Goal: Complete application form: Complete application form

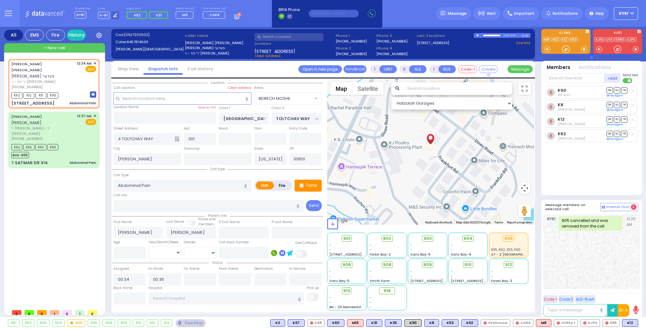
select select "BEIRECH MOSHE"
select select
type input "6"
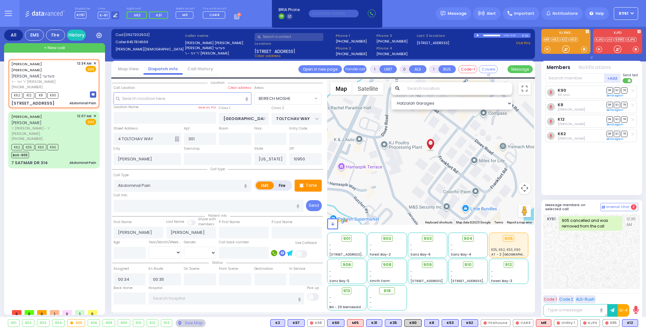
select select
radio input "true"
type input "Unknown"
select select "Year"
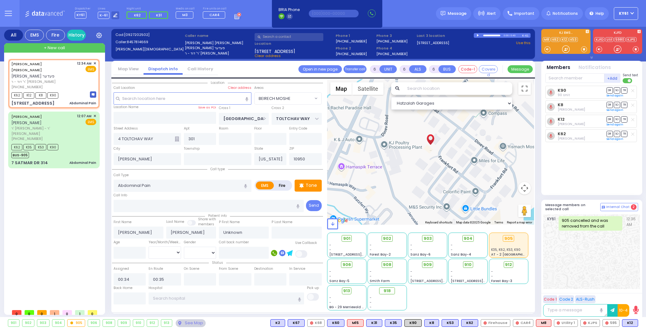
type input "01:09"
select select "Hatzalah Garages"
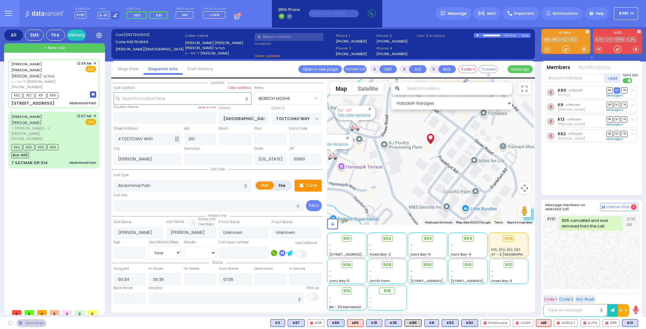
select select
radio input "true"
select select "Year"
select select "Hatzalah Garages"
select select "BEIRECH MOSHE"
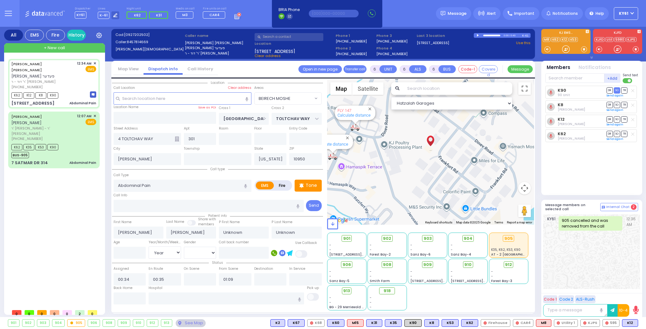
select select
radio input "true"
type input "[PERSON_NAME]"
select select "Year"
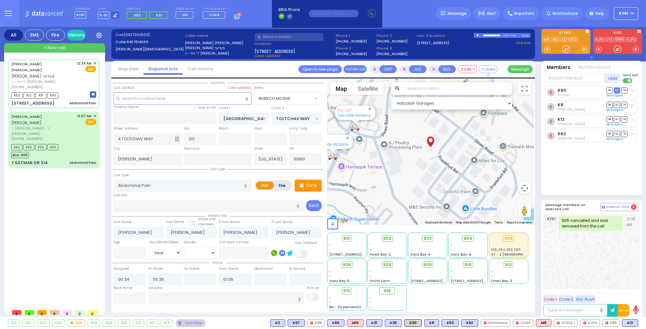
select select "Hatzalah Garages"
select select "BEIRECH MOSHE"
select select
radio input "true"
select select "Year"
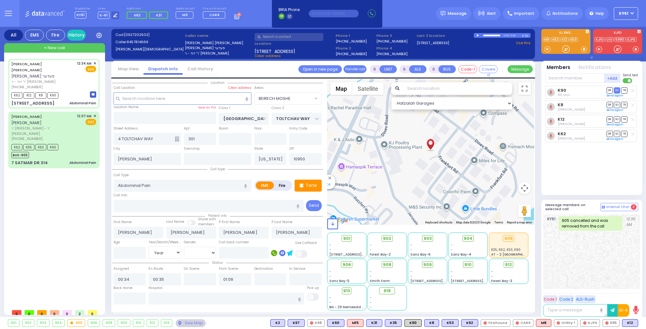
select select "Hatzalah Garages"
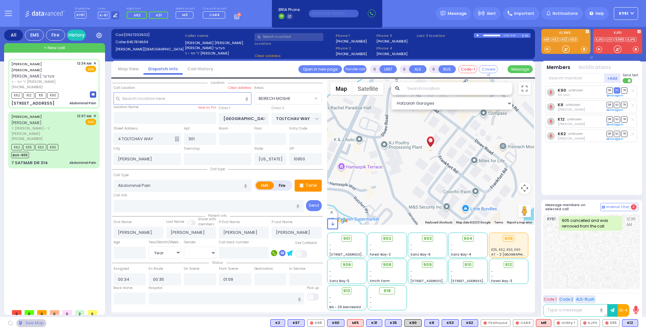
select select
radio input "true"
select select "Year"
select select
select select "Hatzalah Garages"
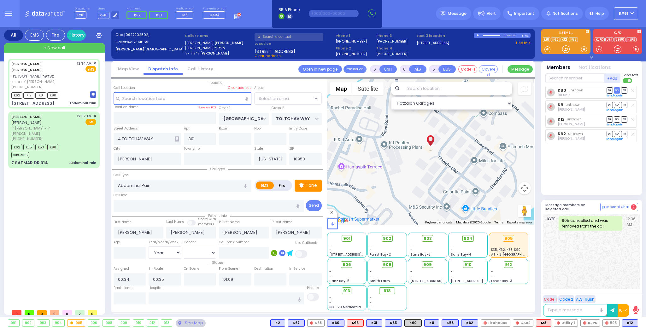
select select "BEIRECH MOSHE"
select select
radio input "true"
type input "21"
select select "Year"
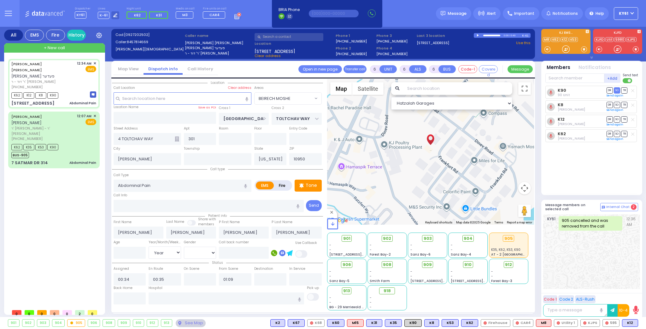
select select "[DEMOGRAPHIC_DATA]"
select select "Hatzalah Garages"
select select "BEIRECH MOSHE"
select select
radio input "true"
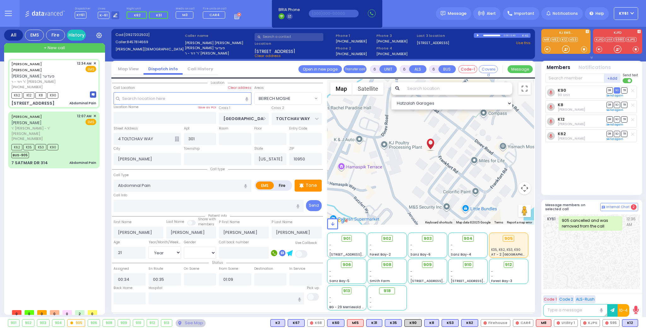
select select "Year"
select select "[DEMOGRAPHIC_DATA]"
select select "Hatzalah Garages"
select select "BEIRECH MOSHE"
select select
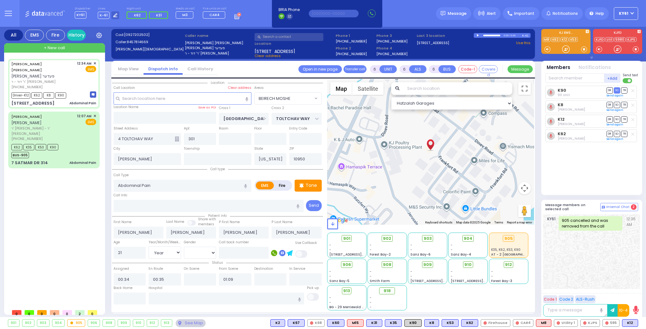
radio input "true"
select select "Year"
select select "[DEMOGRAPHIC_DATA]"
type input "00:38"
select select "Hatzalah Garages"
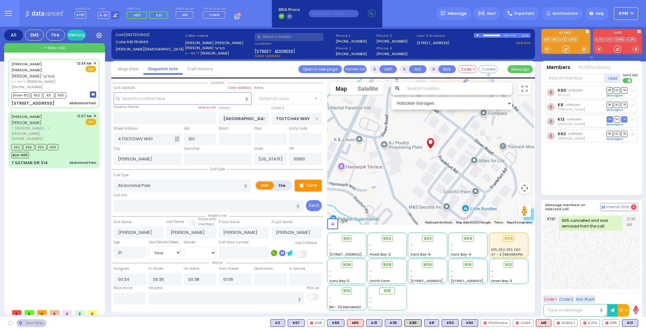
select select "BEIRECH MOSHE"
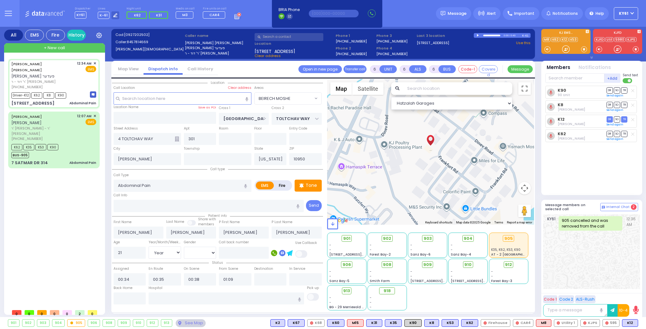
select select
radio input "true"
select select "Year"
select select "[DEMOGRAPHIC_DATA]"
type input "[GEOGRAPHIC_DATA] [STREET_ADDRESS][GEOGRAPHIC_DATA] Suffern"
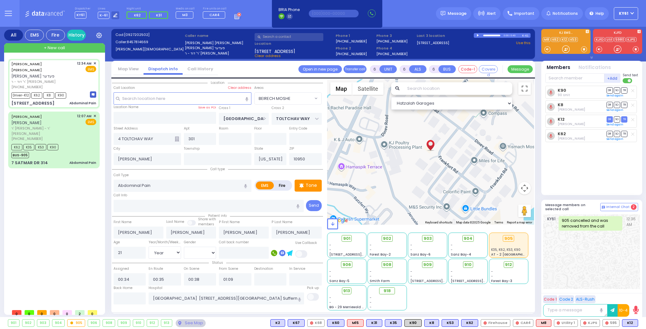
select select "Hatzalah Garages"
select select "BEIRECH MOSHE"
select select
radio input "true"
select select "Year"
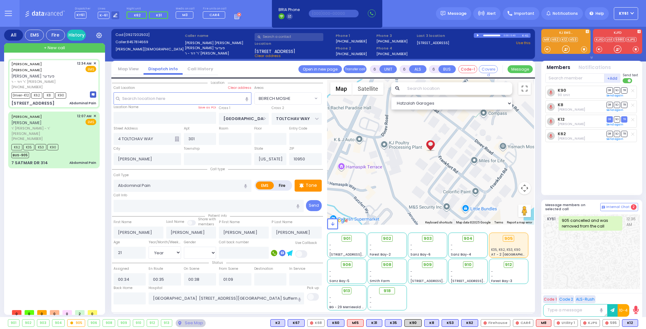
select select "[DEMOGRAPHIC_DATA]"
select select "Hatzalah Garages"
select select "BEIRECH MOSHE"
select select
radio input "true"
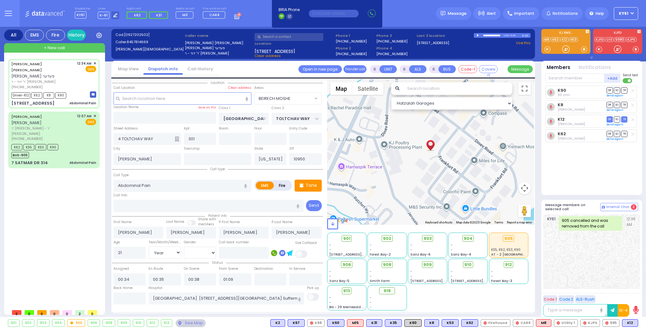
select select "Year"
select select "[DEMOGRAPHIC_DATA]"
select select "Hatzalah Garages"
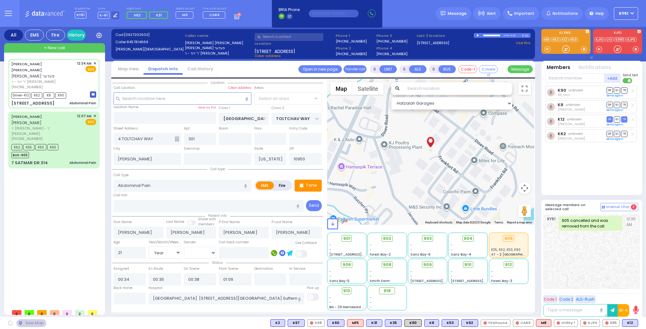
select select "BEIRECH MOSHE"
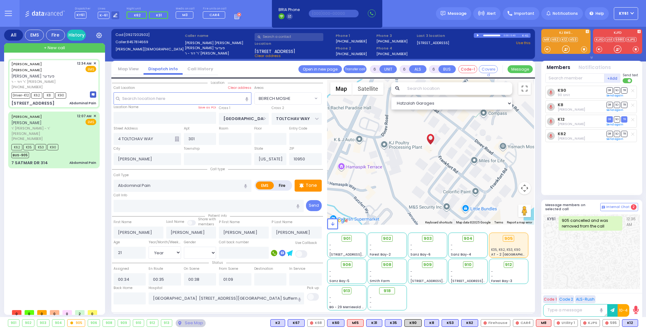
select select
radio input "true"
select select "Year"
select select "[DEMOGRAPHIC_DATA]"
select select "Hatzalah Garages"
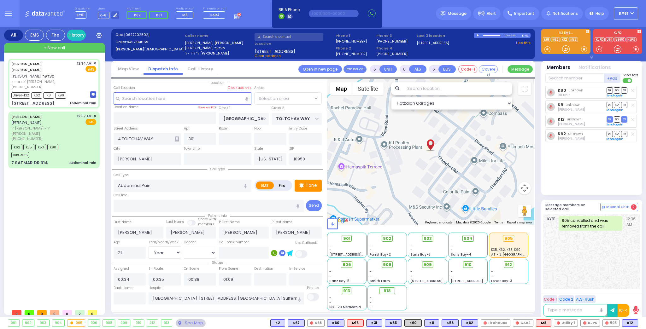
radio input "true"
select select "Year"
select select "[DEMOGRAPHIC_DATA]"
select select
select select "Hatzalah Garages"
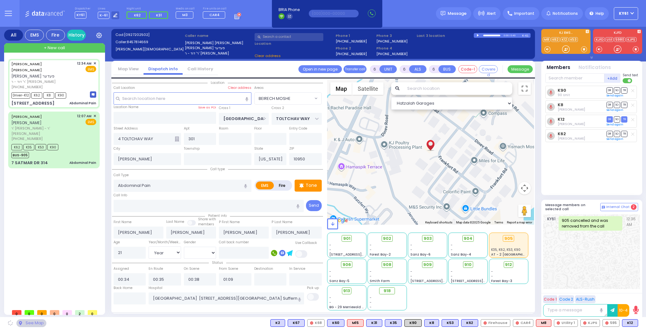
select select "BEIRECH MOSHE"
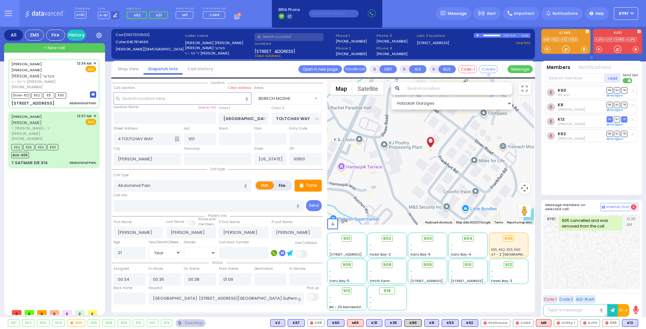
select select
radio input "true"
select select "Year"
select select "[DEMOGRAPHIC_DATA]"
select select "Hatzalah Garages"
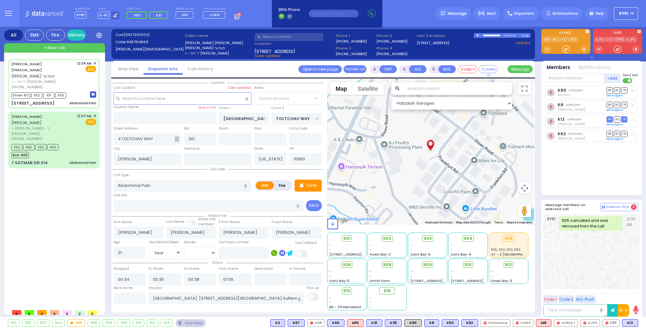
select select "BEIRECH MOSHE"
select select
radio input "true"
select select "Year"
select select "[DEMOGRAPHIC_DATA]"
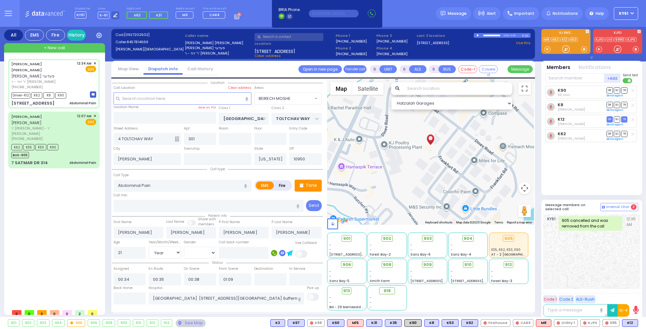
select select "Hatzalah Garages"
select select "BEIRECH MOSHE"
select select
radio input "true"
select select "Year"
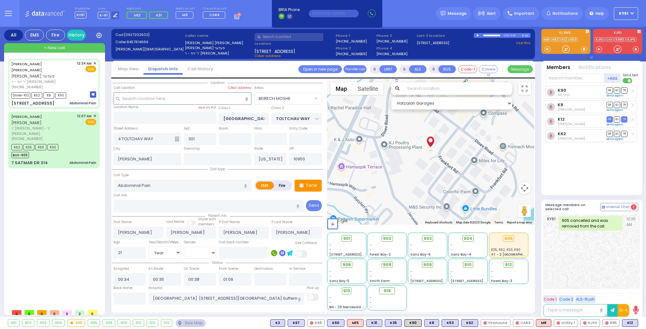
select select "[DEMOGRAPHIC_DATA]"
select select "Hatzalah Garages"
select select "BEIRECH MOSHE"
select select
radio input "true"
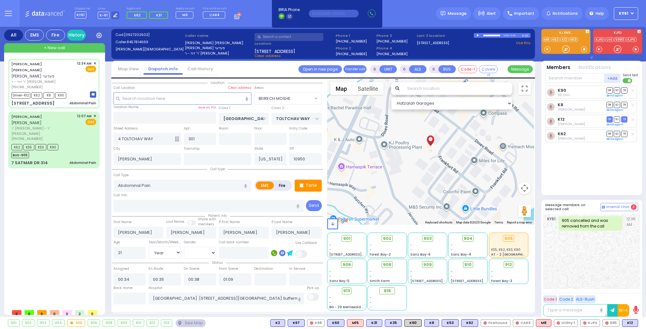
select select "Year"
select select "[DEMOGRAPHIC_DATA]"
select select "Hatzalah Garages"
select select "BEIRECH MOSHE"
select select
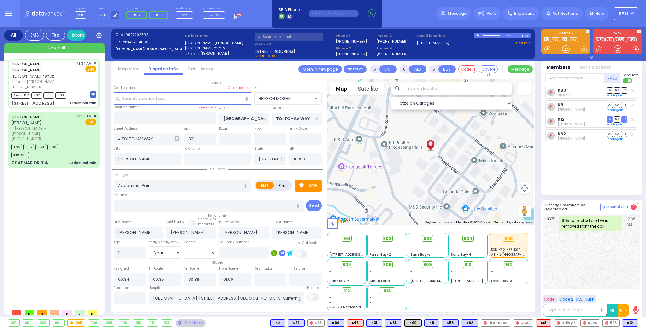
radio input "true"
select select "Year"
select select "[DEMOGRAPHIC_DATA]"
select select "Hatzalah Garages"
select select "BEIRECH MOSHE"
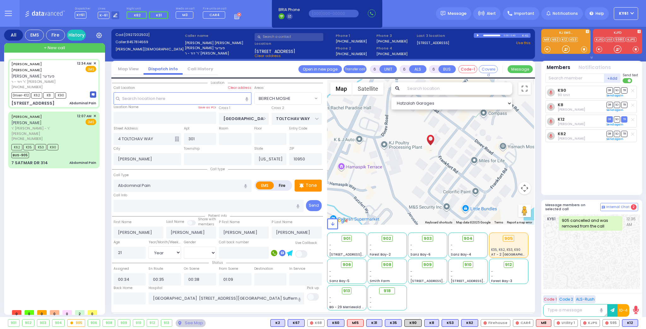
select select
radio input "true"
select select "Year"
select select "[DEMOGRAPHIC_DATA]"
select select "Hatzalah Garages"
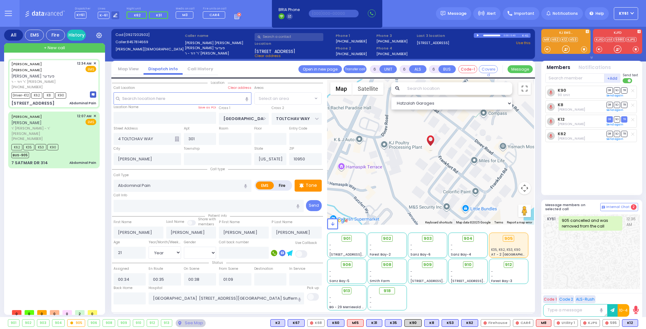
select select "BEIRECH MOSHE"
select select
radio input "true"
select select "Year"
select select "[DEMOGRAPHIC_DATA]"
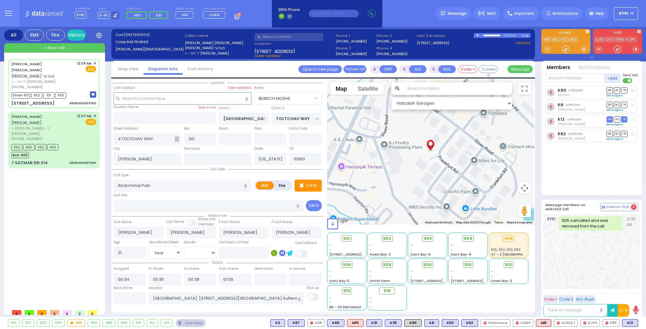
type input "01:31"
select select "Hatzalah Garages"
select select "BEIRECH MOSHE"
select select
radio input "true"
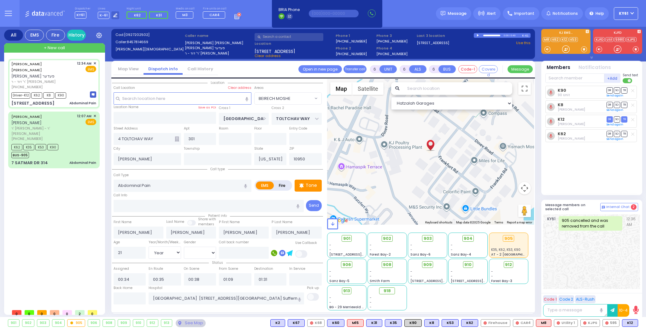
select select "Year"
select select "[DEMOGRAPHIC_DATA]"
select select "Hatzalah Garages"
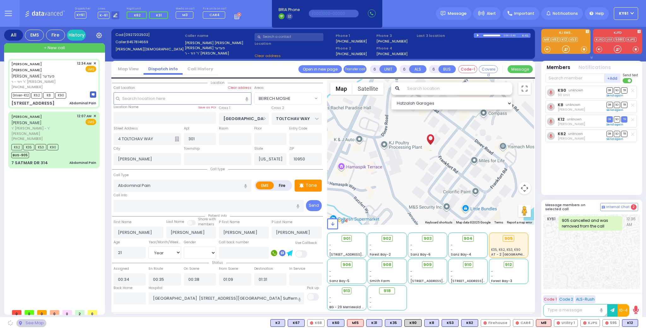
select select
radio input "true"
select select "Year"
select select "[DEMOGRAPHIC_DATA]"
select select "Hatzalah Garages"
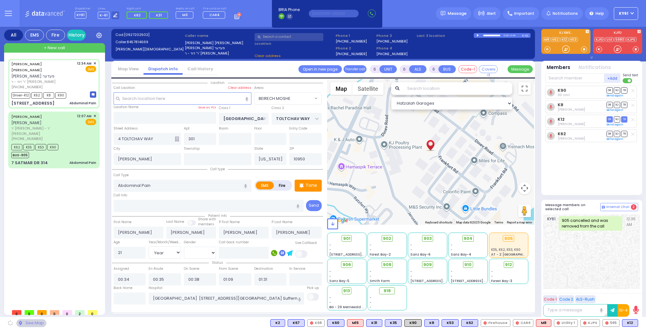
select select "BEIRECH MOSHE"
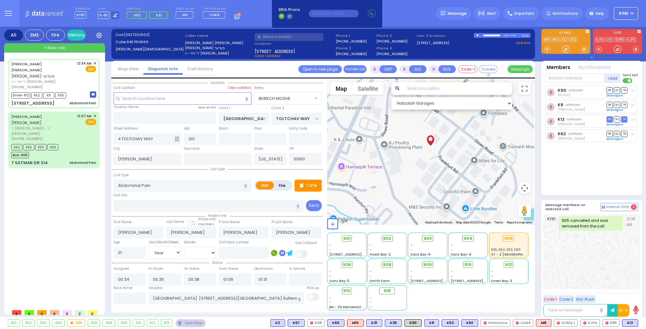
select select "BEIRECH MOSHE"
select select
radio input "true"
select select "Year"
select select "[DEMOGRAPHIC_DATA]"
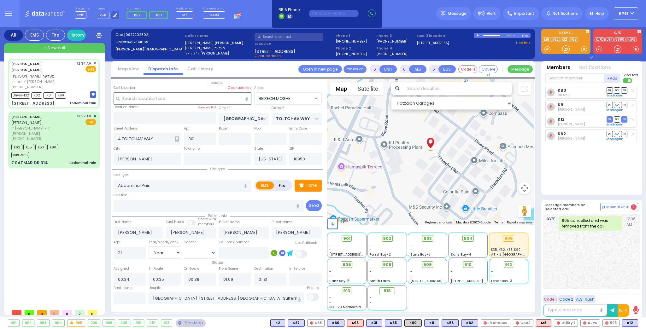
select select "Hatzalah Garages"
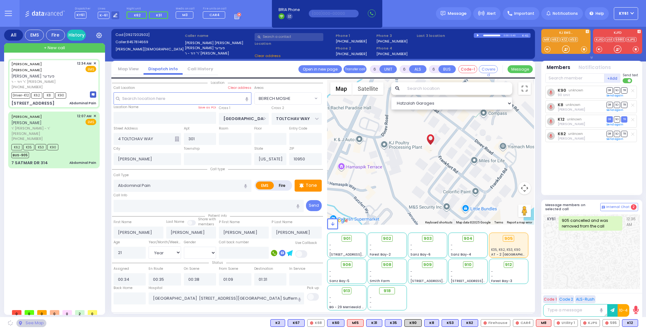
select select "BEIRECH MOSHE"
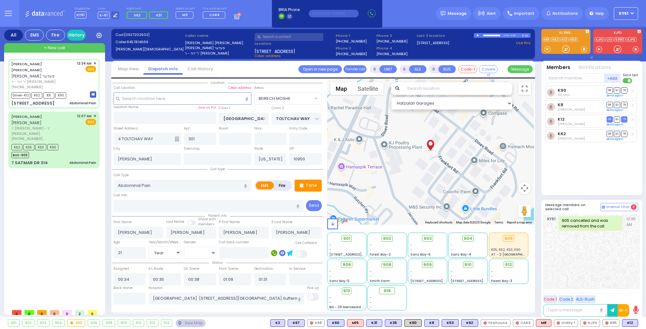
select select
radio input "true"
select select "Year"
select select "[DEMOGRAPHIC_DATA]"
select select "Hatzalah Garages"
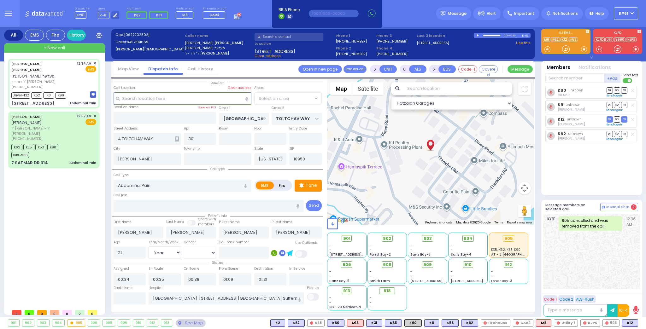
select select "BEIRECH MOSHE"
select select
radio input "true"
select select "Year"
select select "[DEMOGRAPHIC_DATA]"
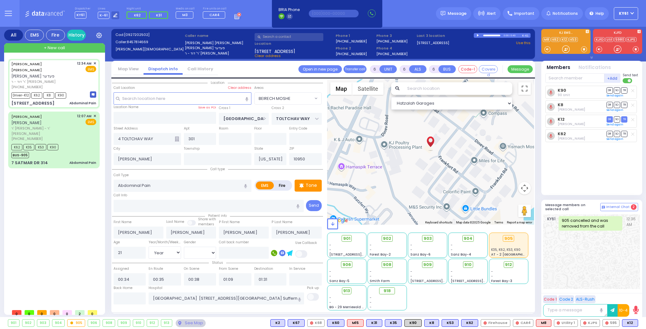
select select "Hatzalah Garages"
select select
radio input "true"
select select "Year"
select select "[DEMOGRAPHIC_DATA]"
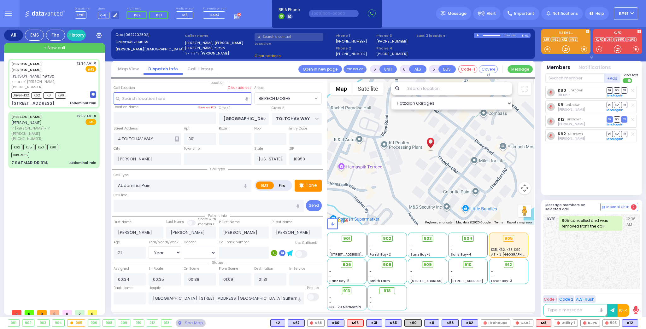
select select "Hatzalah Garages"
select select "BEIRECH MOSHE"
select select
radio input "true"
select select "Year"
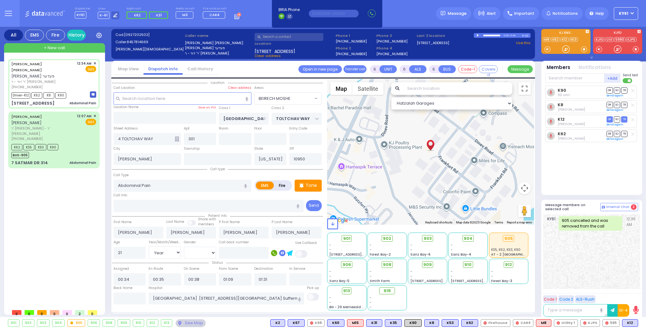
select select "[DEMOGRAPHIC_DATA]"
select select "Hatzalah Garages"
select select "BEIRECH MOSHE"
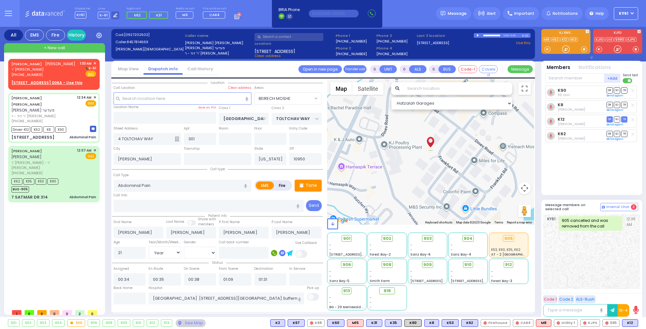
select select
radio input "true"
select select "Year"
select select "[DEMOGRAPHIC_DATA]"
select select "Hatzalah Garages"
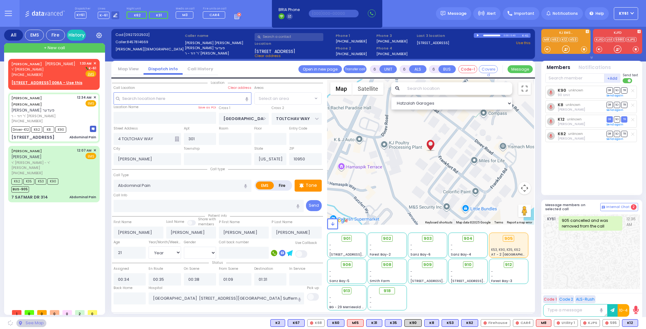
select select "BEIRECH MOSHE"
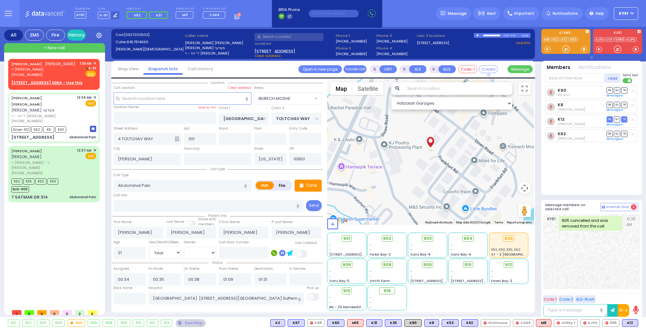
select select
radio input "true"
select select "Year"
select select "[DEMOGRAPHIC_DATA]"
select select "Hatzalah Garages"
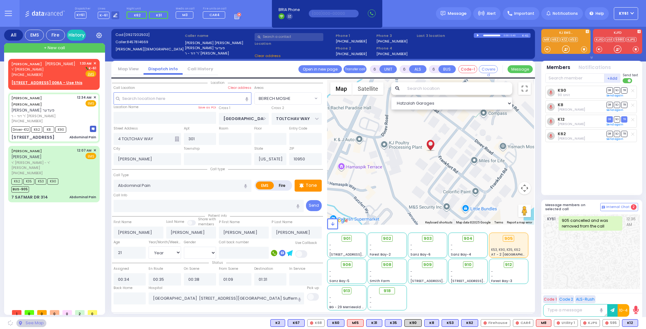
select select "BEIRECH MOSHE"
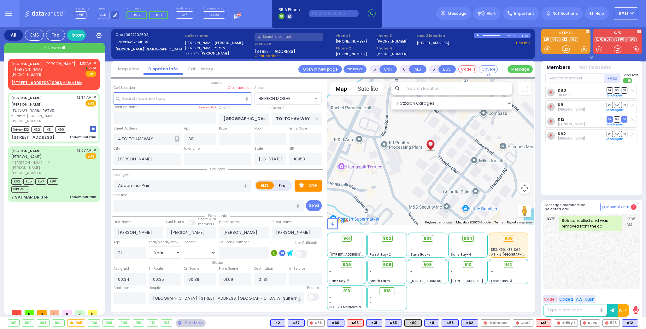
select select
radio input "true"
select select "Year"
select select "[DEMOGRAPHIC_DATA]"
select select "Hatzalah Garages"
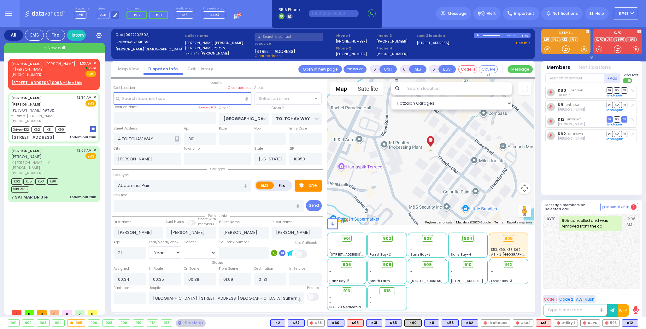
select select "BEIRECH MOSHE"
select select
radio input "true"
select select "Year"
select select "[DEMOGRAPHIC_DATA]"
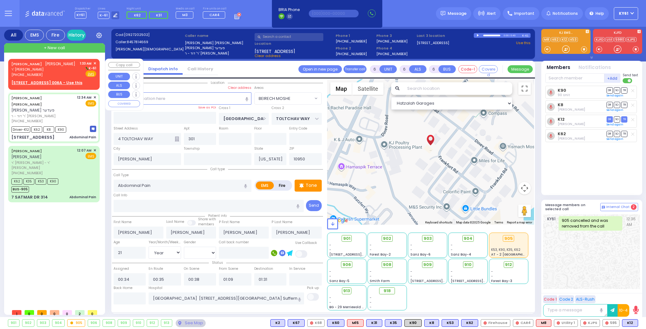
select select "Hatzalah Garages"
click at [47, 72] on div "[PHONE_NUMBER]" at bounding box center [43, 74] width 64 height 5
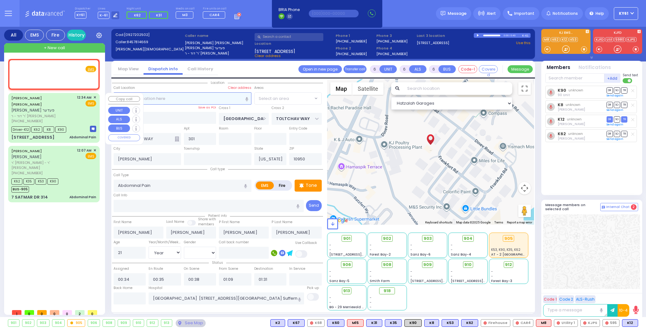
type input "2"
type input "1"
radio input "true"
type input "[PERSON_NAME]"
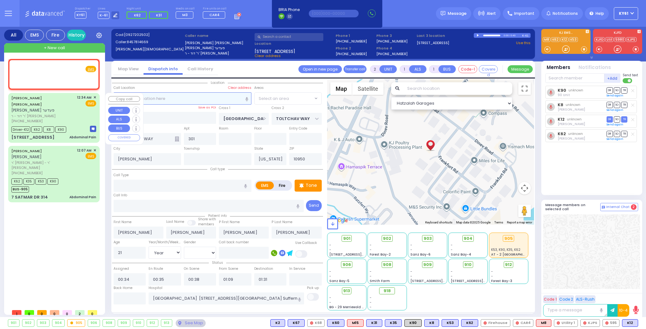
type input "ROSENBERG"
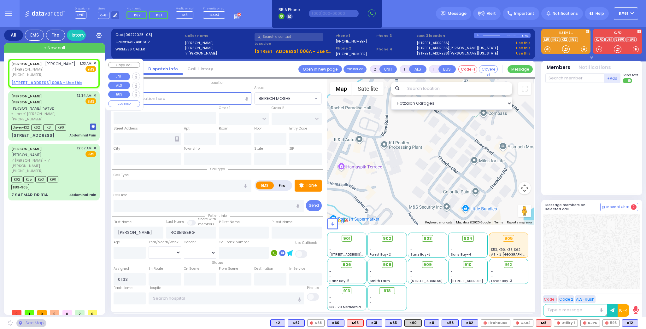
click at [39, 82] on u "[STREET_ADDRESS] 006A - Use this" at bounding box center [46, 82] width 71 height 5
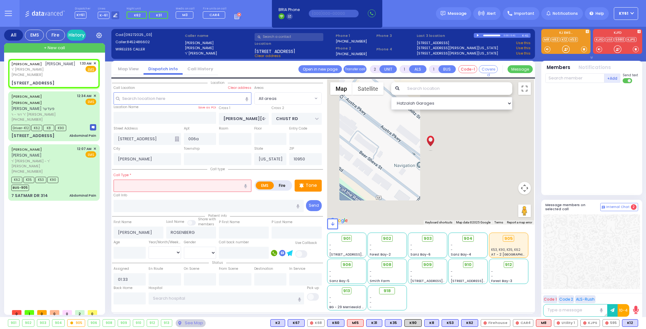
drag, startPoint x: 179, startPoint y: 186, endPoint x: 181, endPoint y: 189, distance: 3.5
click at [179, 186] on input "text" at bounding box center [183, 186] width 138 height 12
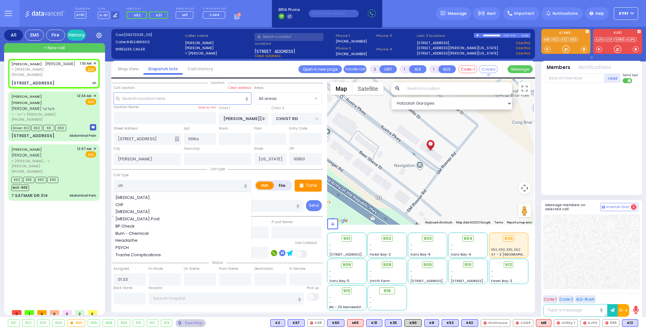
click at [148, 196] on div "[MEDICAL_DATA]" at bounding box center [182, 198] width 135 height 6
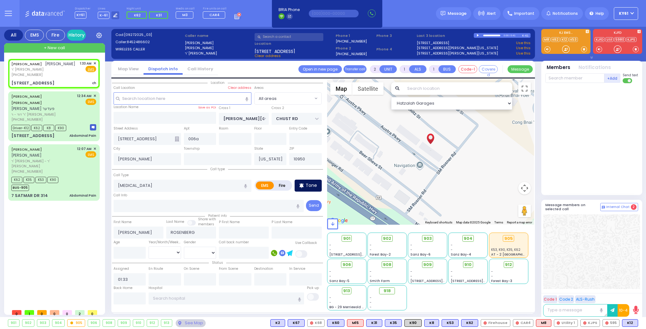
drag, startPoint x: 312, startPoint y: 182, endPoint x: 307, endPoint y: 183, distance: 5.1
click at [312, 182] on p "Tone" at bounding box center [311, 185] width 11 height 7
click at [624, 324] on icon at bounding box center [623, 323] width 3 height 3
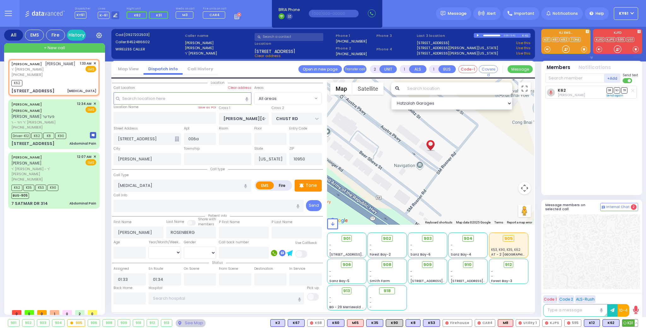
click at [630, 324] on span "K31" at bounding box center [629, 323] width 15 height 7
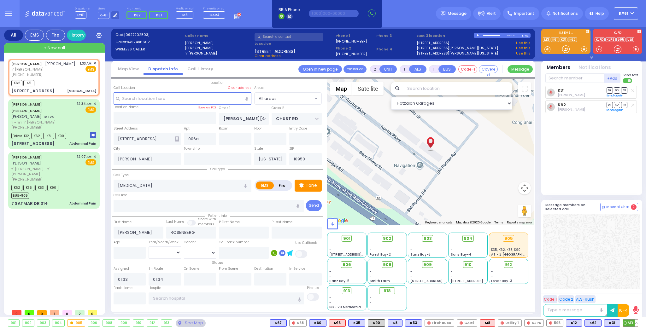
click at [630, 323] on span "M3" at bounding box center [630, 323] width 15 height 7
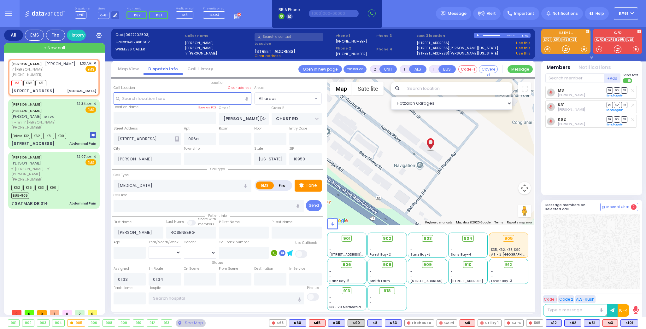
select select
click at [629, 325] on span "K101" at bounding box center [629, 323] width 17 height 7
select select
radio input "true"
select select
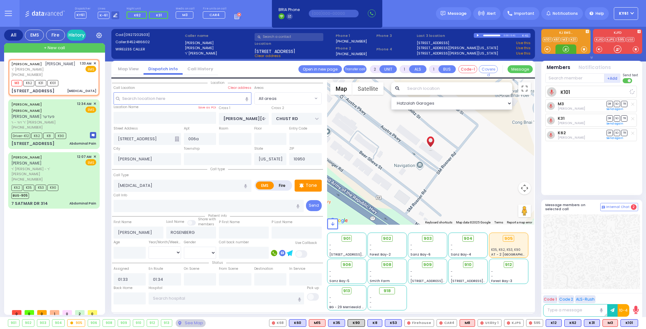
select select "Hatzalah Garages"
click at [469, 263] on span "910" at bounding box center [470, 265] width 7 height 6
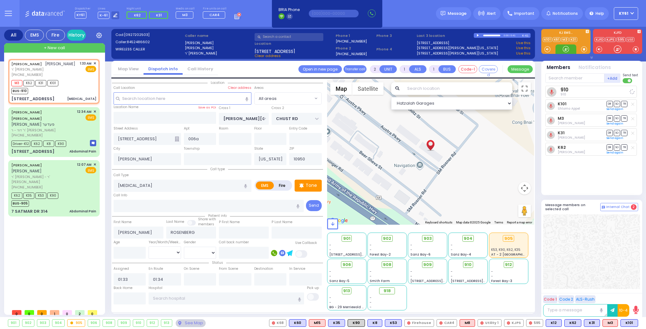
select select
radio input "true"
select select
select select "Hatzalah Garages"
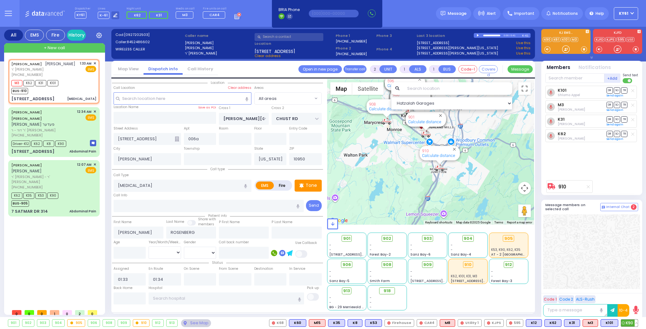
click at [630, 324] on span "K90" at bounding box center [629, 323] width 17 height 7
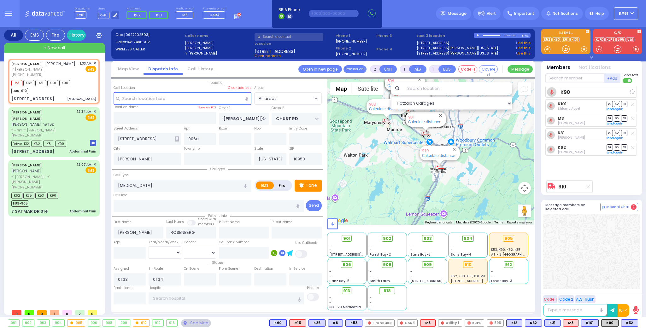
select select
radio input "true"
select select
select select "Hatzalah Garages"
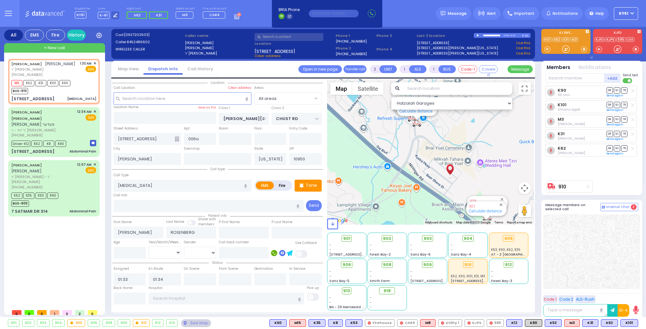
type input "6"
select select
radio input "true"
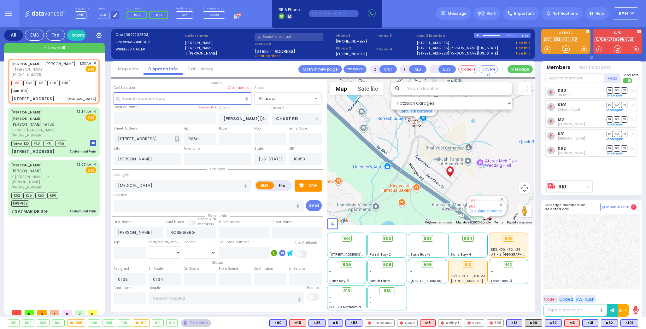
type input "Unknown"
select select "Year"
type input "01:52"
select select "Hatzalah Garages"
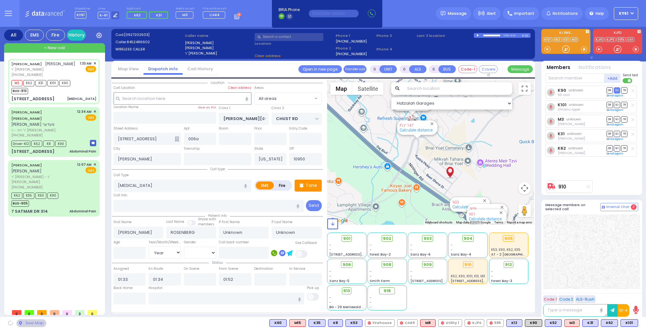
select select
radio input "true"
select select "Year"
select select "Hatzalah Garages"
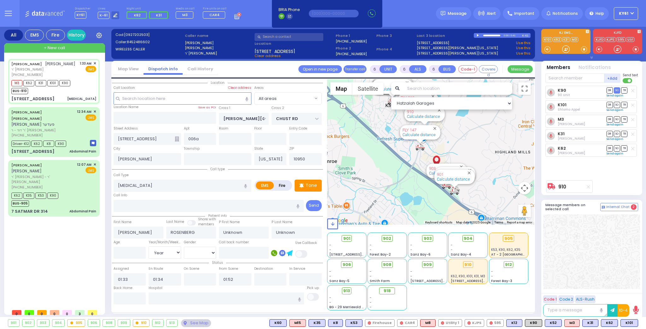
select select
radio input "true"
type input "David"
type input "Rosenberg"
type input "46"
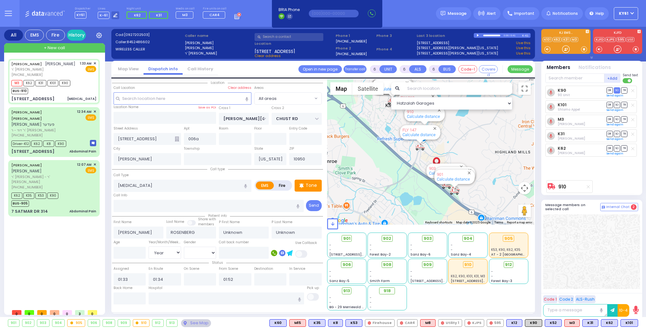
select select "Year"
select select "[DEMOGRAPHIC_DATA]"
type input "01:36"
select select "Hatzalah Garages"
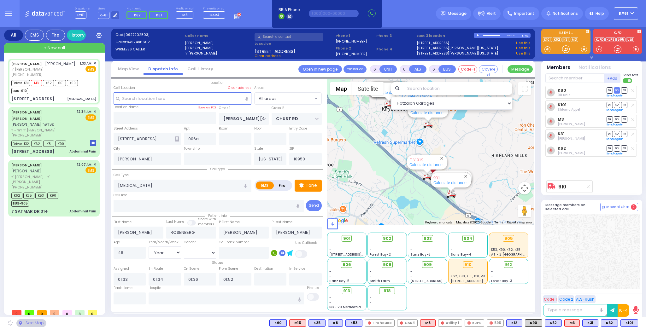
select select
radio input "true"
select select "Year"
select select "[DEMOGRAPHIC_DATA]"
select select "Hatzalah Garages"
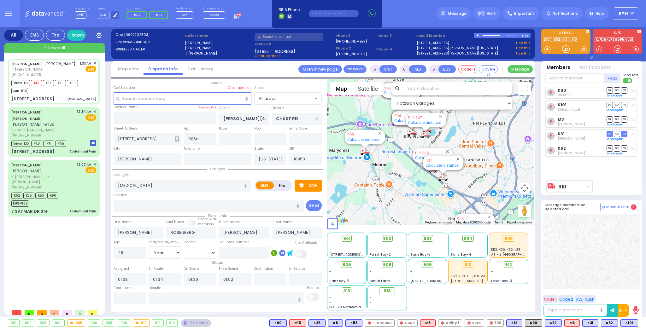
select select
radio input "true"
select select "Year"
select select "[DEMOGRAPHIC_DATA]"
select select "Hatzalah Garages"
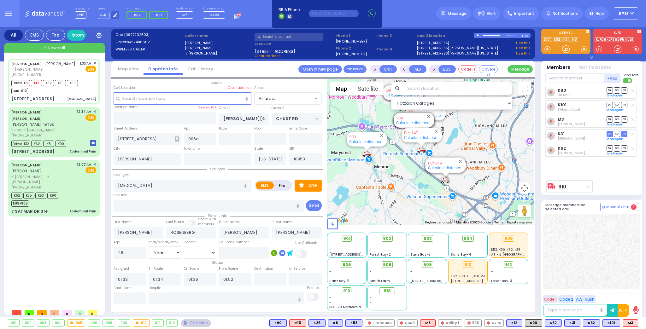
select select
radio input "true"
select select "Year"
select select "[DEMOGRAPHIC_DATA]"
type input "[GEOGRAPHIC_DATA] [STREET_ADDRESS][GEOGRAPHIC_DATA] Suffern"
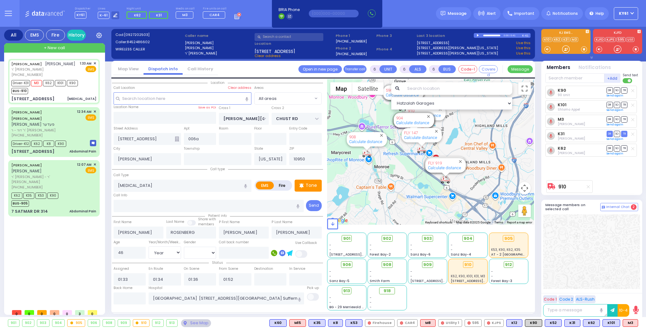
select select "Hatzalah Garages"
select select
radio input "true"
select select "Year"
select select "[DEMOGRAPHIC_DATA]"
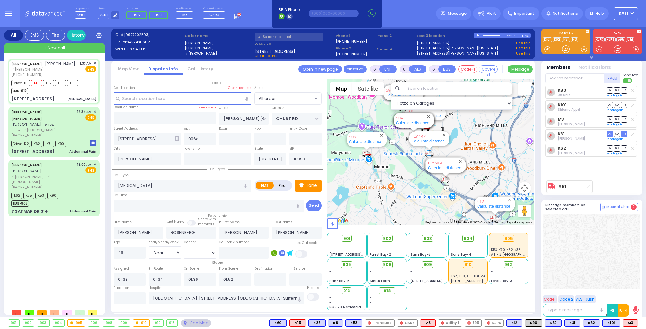
select select "Hatzalah Garages"
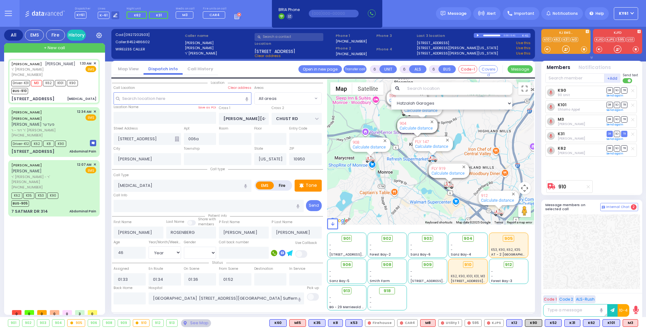
select select
radio input "true"
select select "Year"
select select "[DEMOGRAPHIC_DATA]"
select select "Hatzalah Garages"
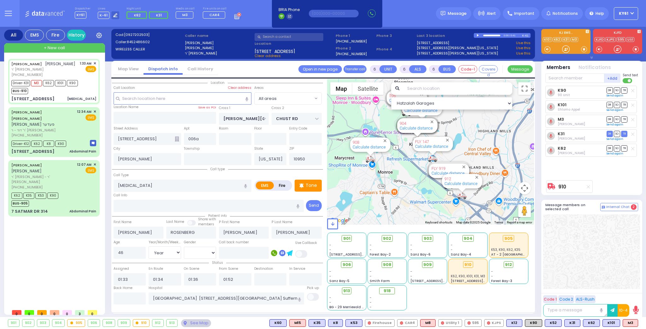
select select
radio input "true"
select select "Year"
select select "[DEMOGRAPHIC_DATA]"
select select "Hatzalah Garages"
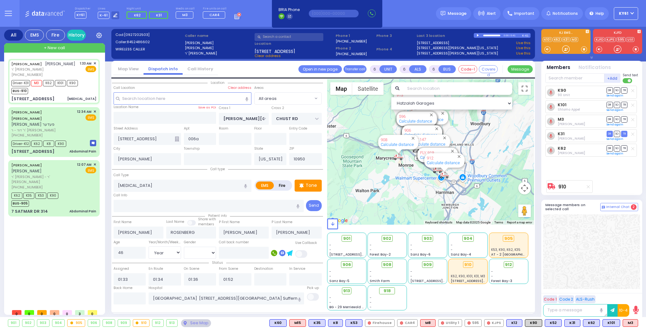
select select
radio input "true"
select select "Year"
select select "[DEMOGRAPHIC_DATA]"
select select "Hatzalah Garages"
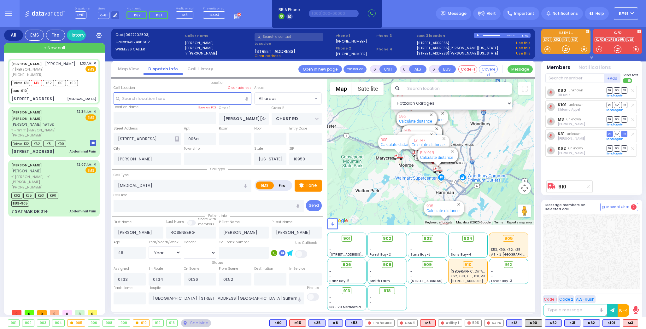
select select
radio input "true"
select select "Year"
select select "[DEMOGRAPHIC_DATA]"
select select "Hatzalah Garages"
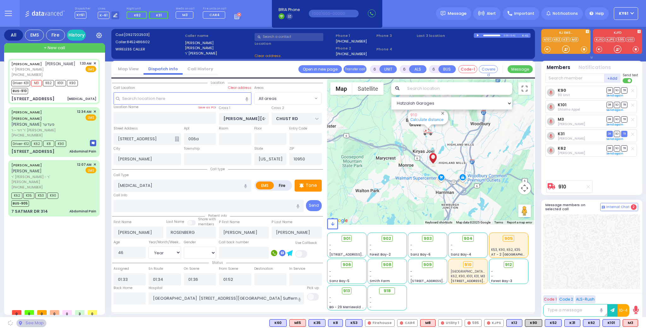
select select
radio input "true"
select select "Year"
select select "[DEMOGRAPHIC_DATA]"
select select "Hatzalah Garages"
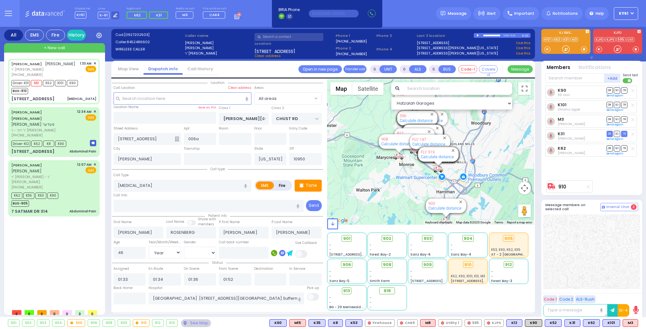
select select
radio input "true"
select select "Year"
select select "[DEMOGRAPHIC_DATA]"
select select "Hatzalah Garages"
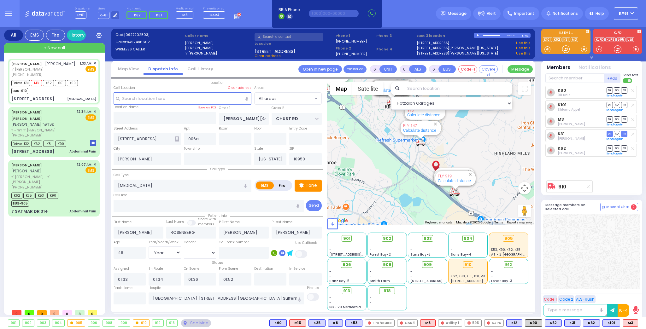
select select
radio input "true"
select select "Year"
select select "[DEMOGRAPHIC_DATA]"
select select "Hatzalah Garages"
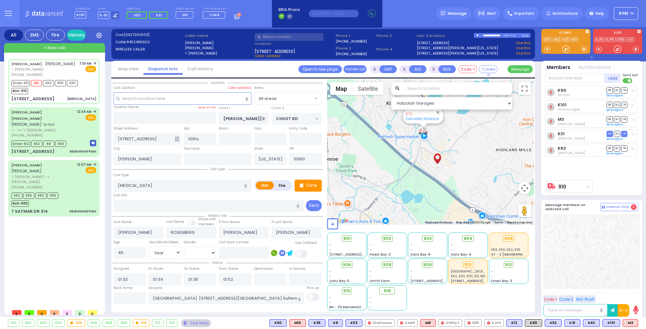
select select
radio input "true"
select select "Year"
select select "[DEMOGRAPHIC_DATA]"
select select "Hatzalah Garages"
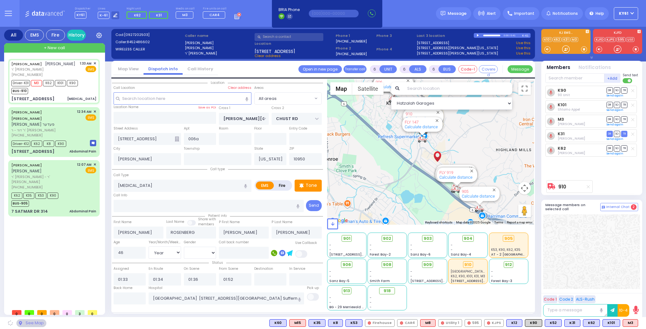
select select
radio input "true"
select select "Year"
select select "[DEMOGRAPHIC_DATA]"
select select "Hatzalah Garages"
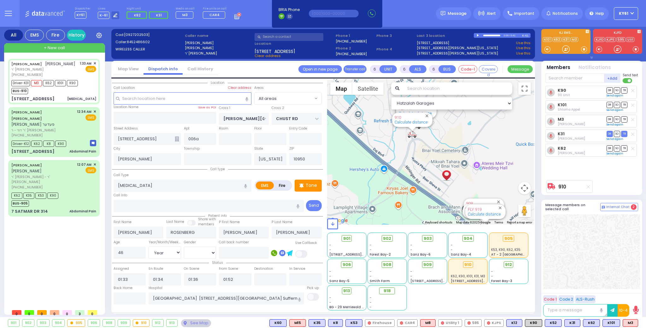
select select
radio input "true"
select select "Year"
select select "[DEMOGRAPHIC_DATA]"
select select "Hatzalah Garages"
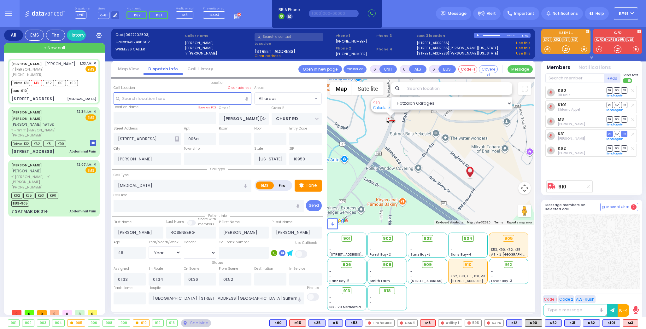
select select
radio input "true"
select select "Year"
select select "[DEMOGRAPHIC_DATA]"
select select "Hatzalah Garages"
